Goal: Task Accomplishment & Management: Manage account settings

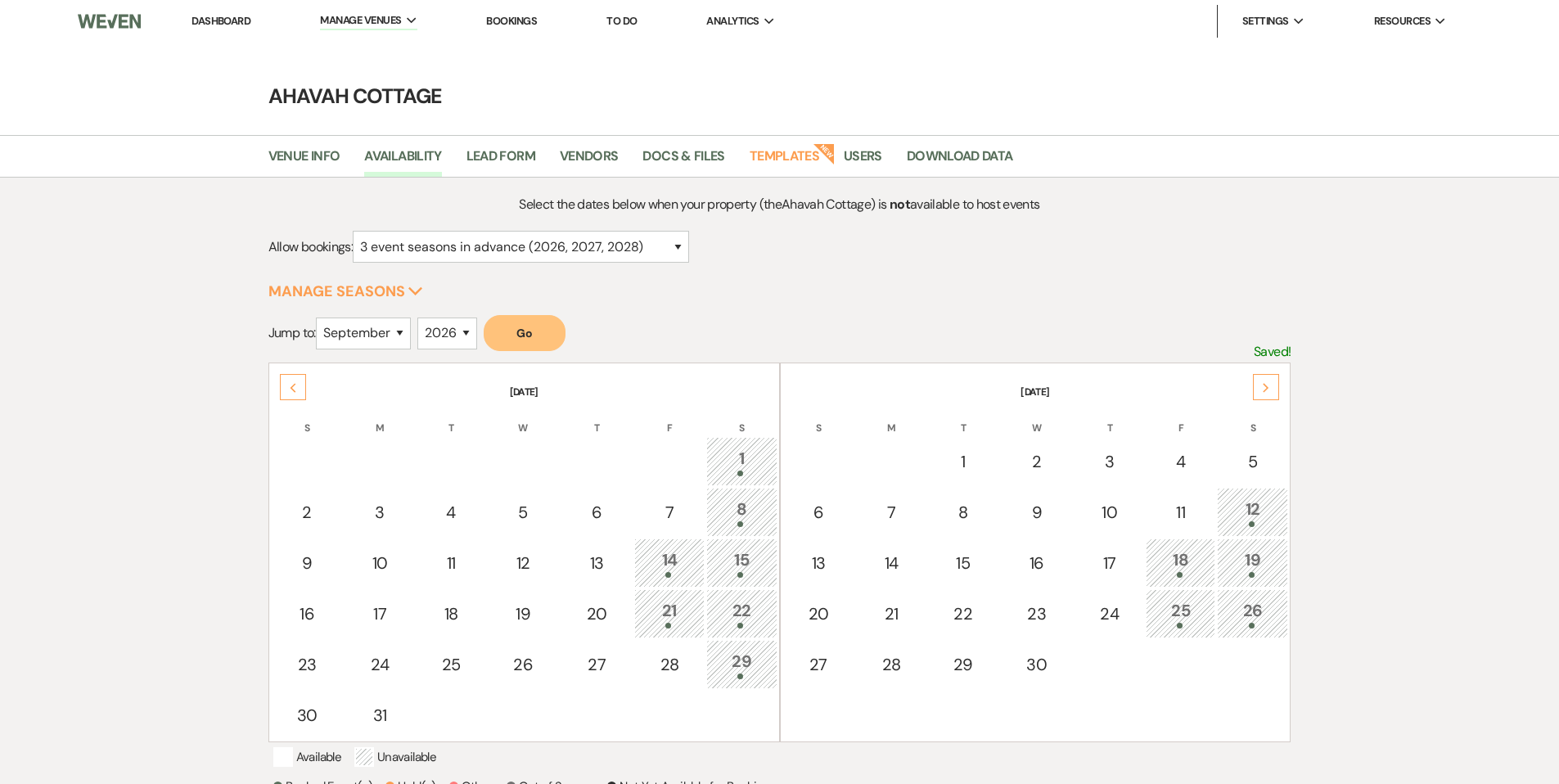
select select "3"
select select "9"
select select "2026"
click at [218, 24] on link "Dashboard" at bounding box center [221, 21] width 59 height 14
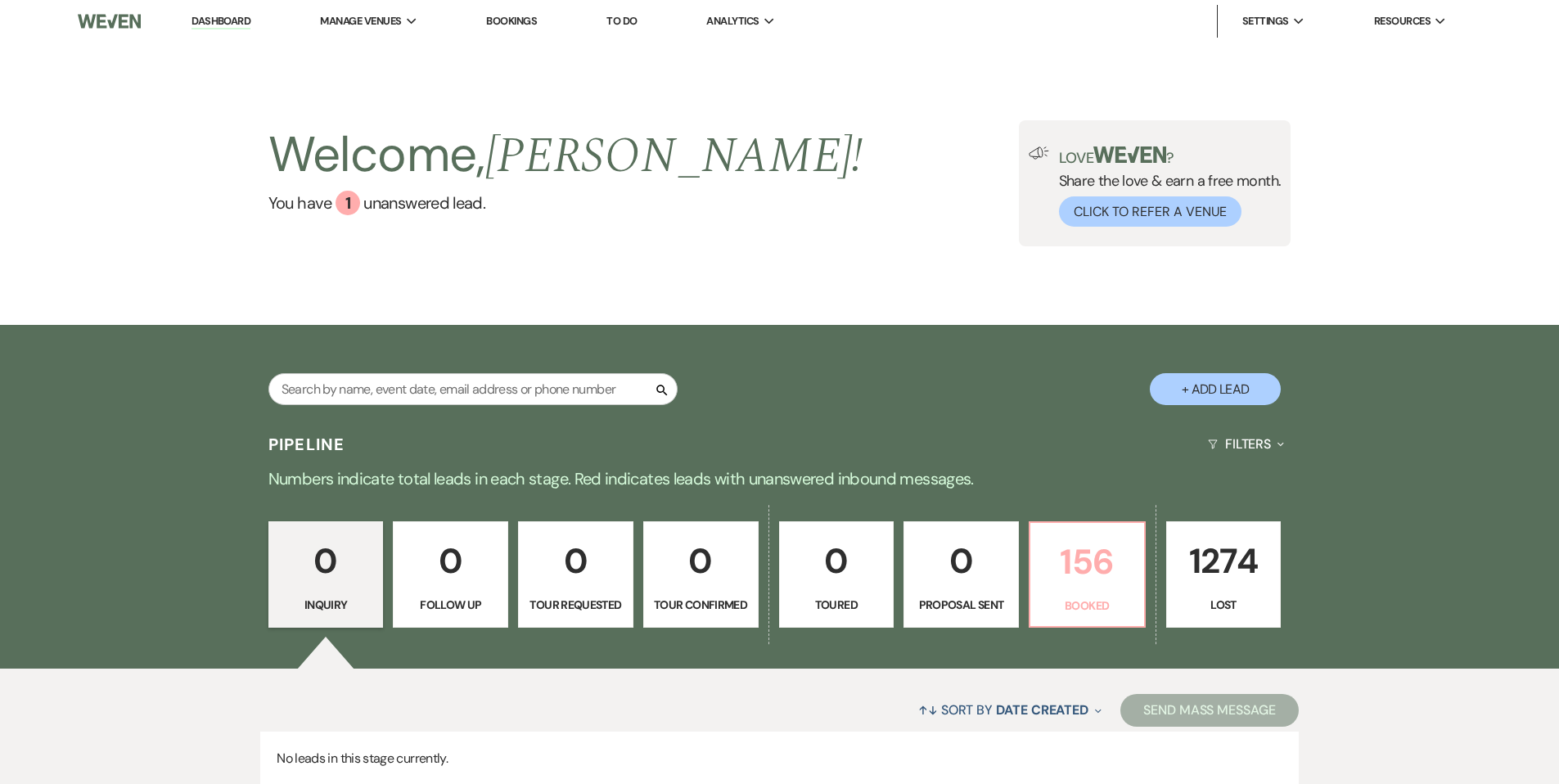
click at [1072, 559] on p "156" at bounding box center [1086, 561] width 94 height 55
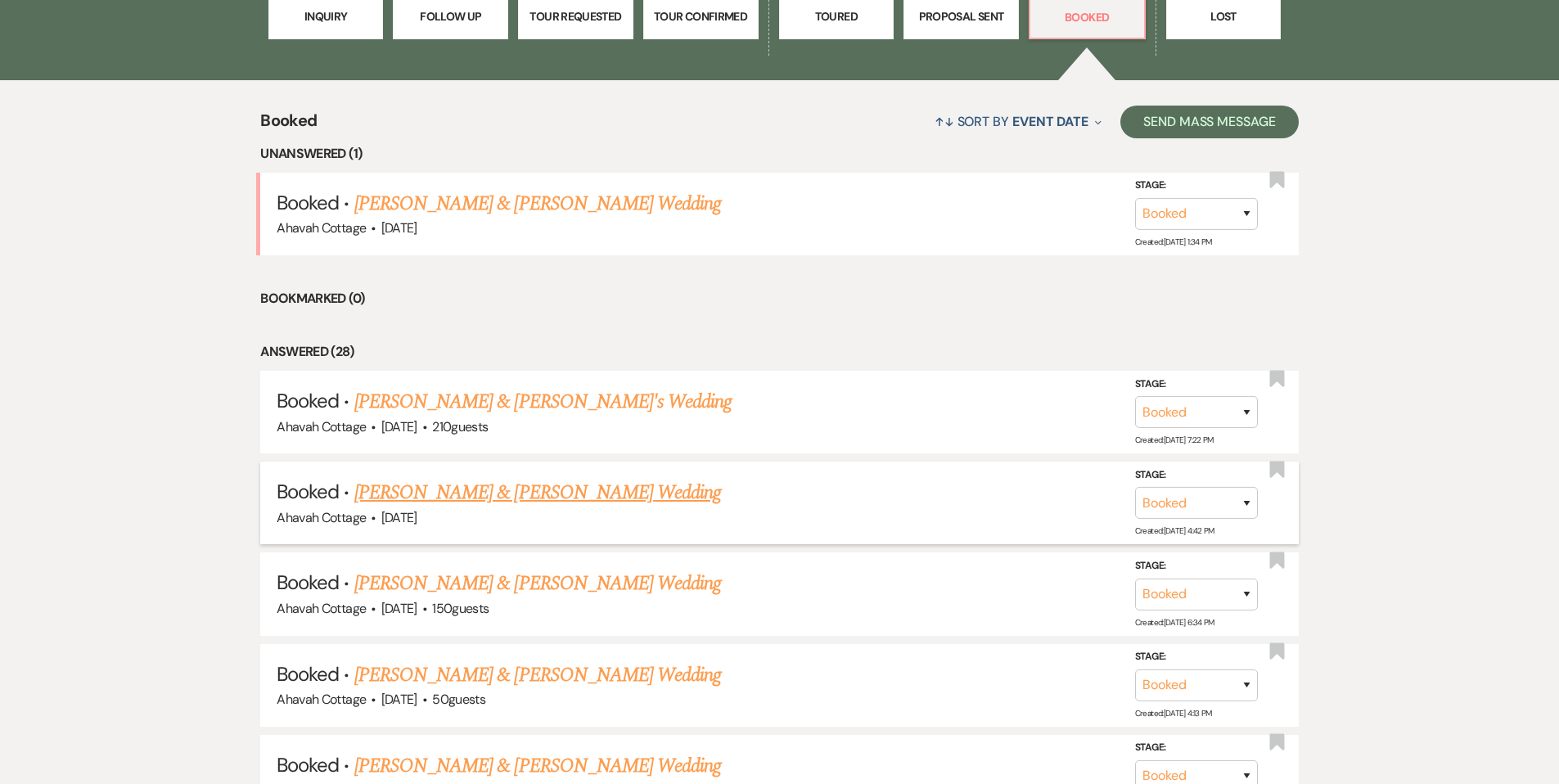
scroll to position [591, 0]
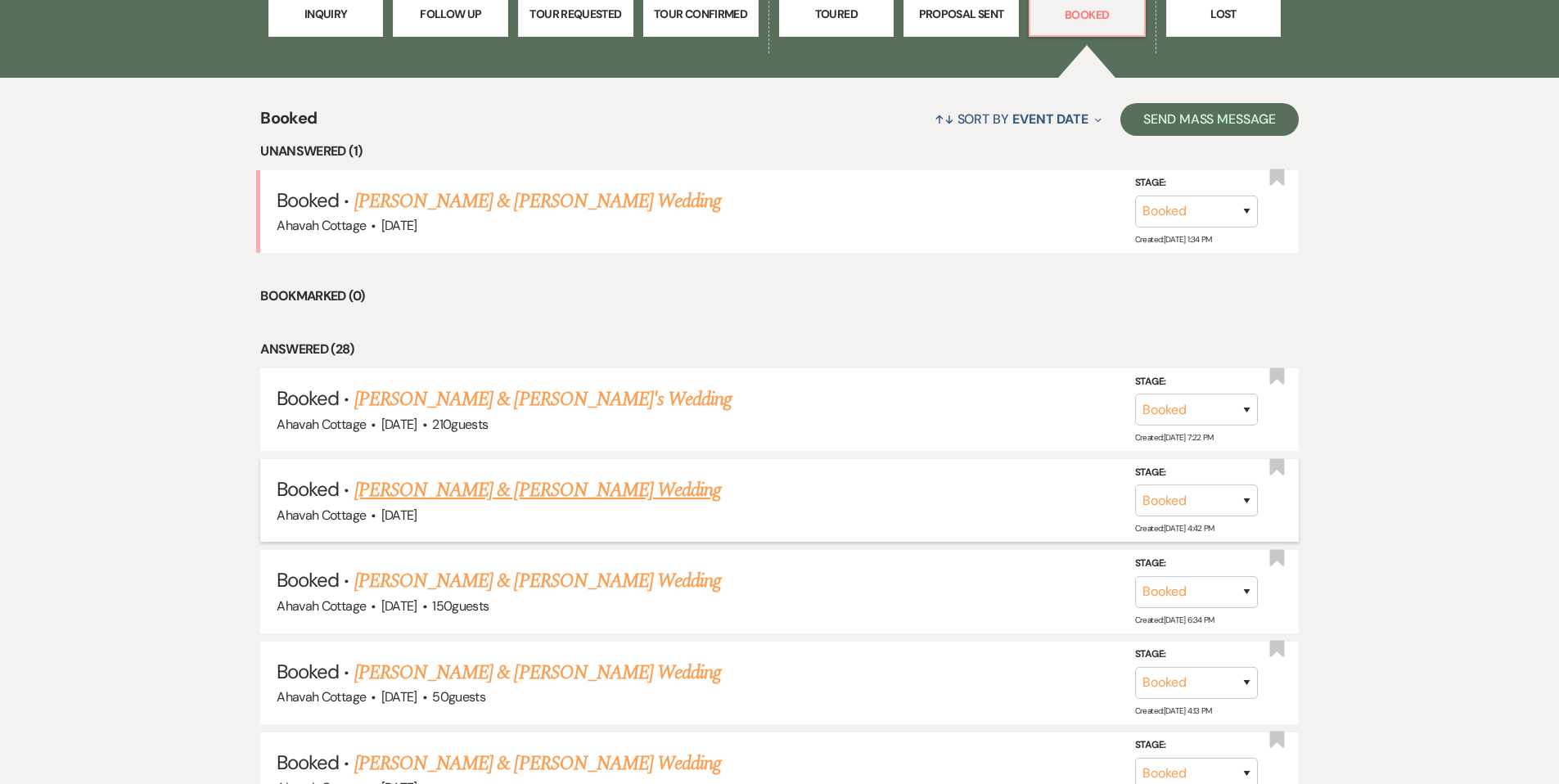
click at [537, 484] on link "[PERSON_NAME] & [PERSON_NAME] Wedding" at bounding box center [538, 490] width 367 height 30
